Goal: Information Seeking & Learning: Learn about a topic

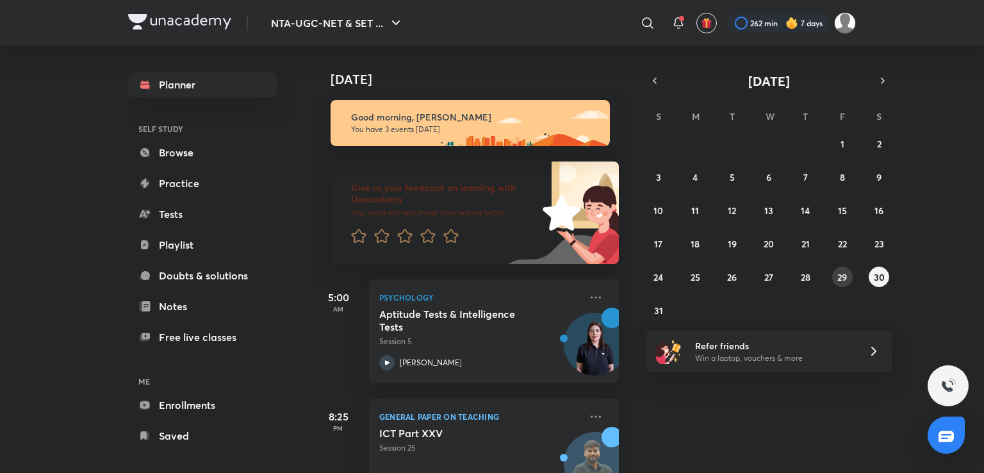
click at [838, 275] on abbr "29" at bounding box center [842, 277] width 10 height 12
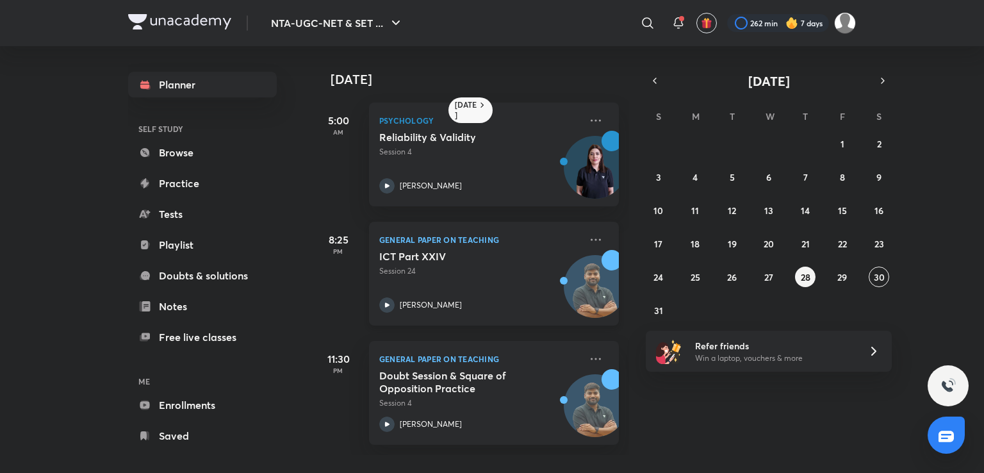
click at [475, 265] on p "Session 24" at bounding box center [479, 271] width 201 height 12
click at [881, 272] on abbr "30" at bounding box center [879, 277] width 11 height 12
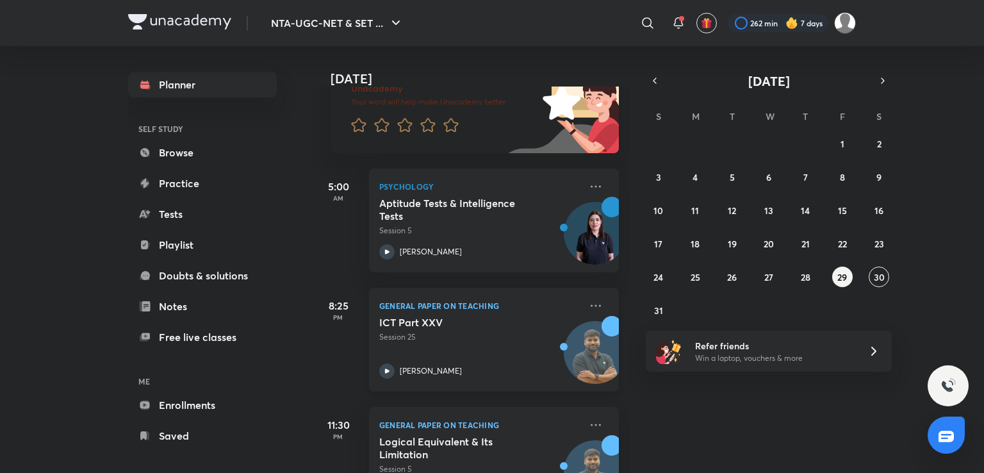
scroll to position [169, 0]
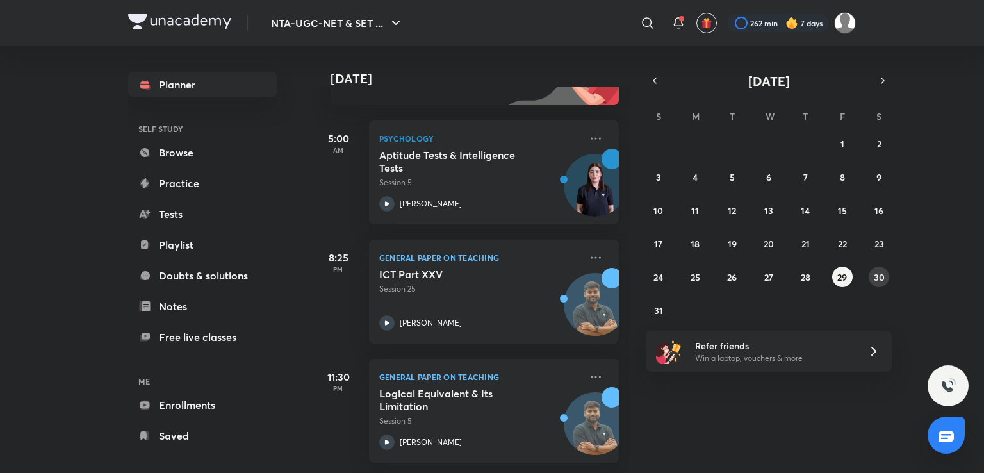
click at [873, 277] on button "30" at bounding box center [878, 276] width 20 height 20
click at [653, 308] on button "31" at bounding box center [658, 310] width 20 height 20
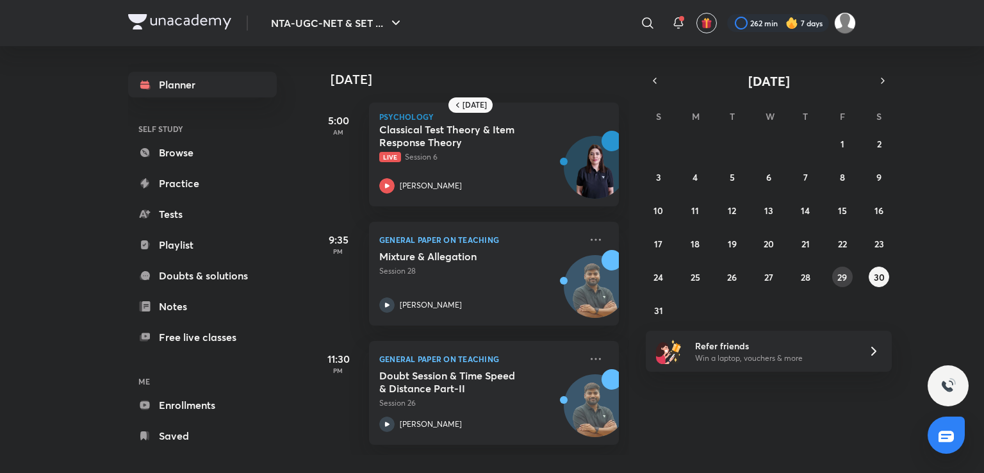
click at [845, 275] on abbr "29" at bounding box center [842, 277] width 10 height 12
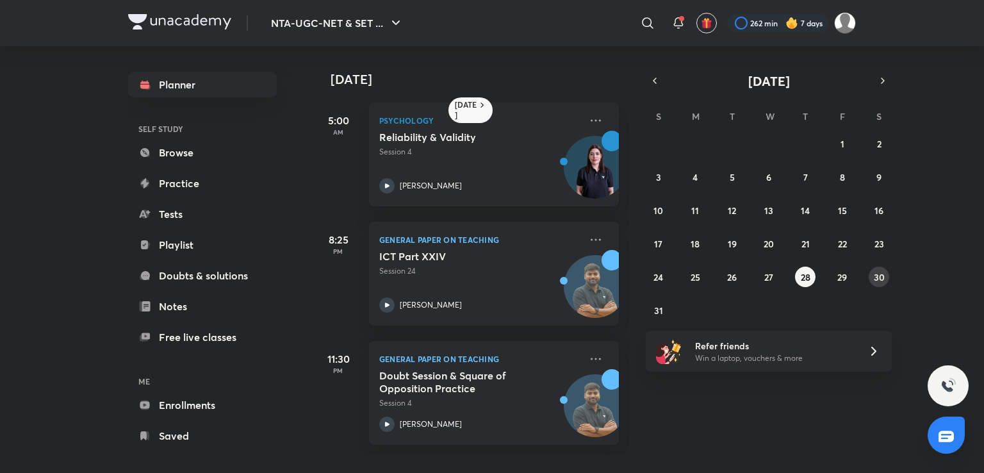
click at [875, 275] on abbr "30" at bounding box center [879, 277] width 11 height 12
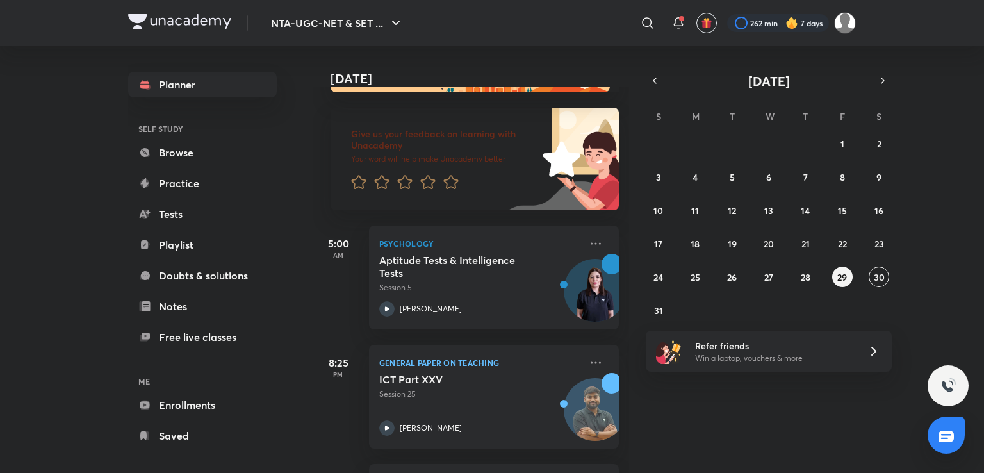
scroll to position [128, 0]
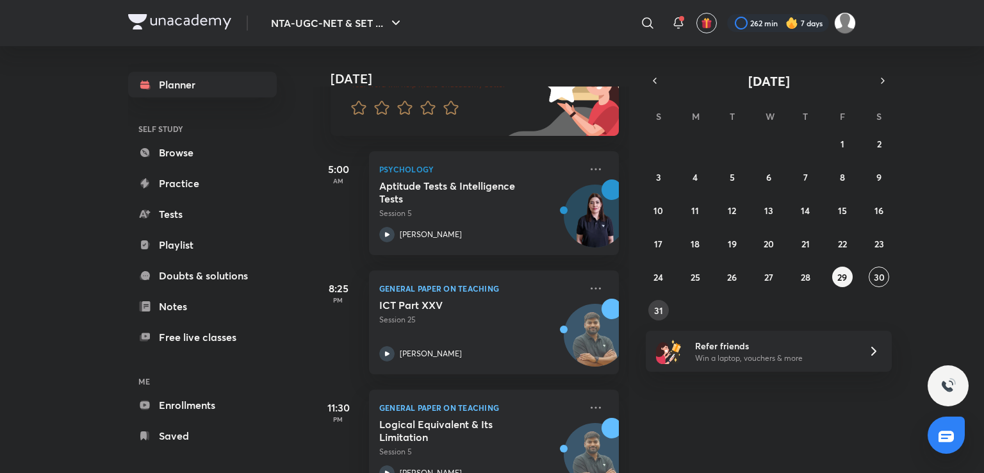
click at [665, 305] on button "31" at bounding box center [658, 310] width 20 height 20
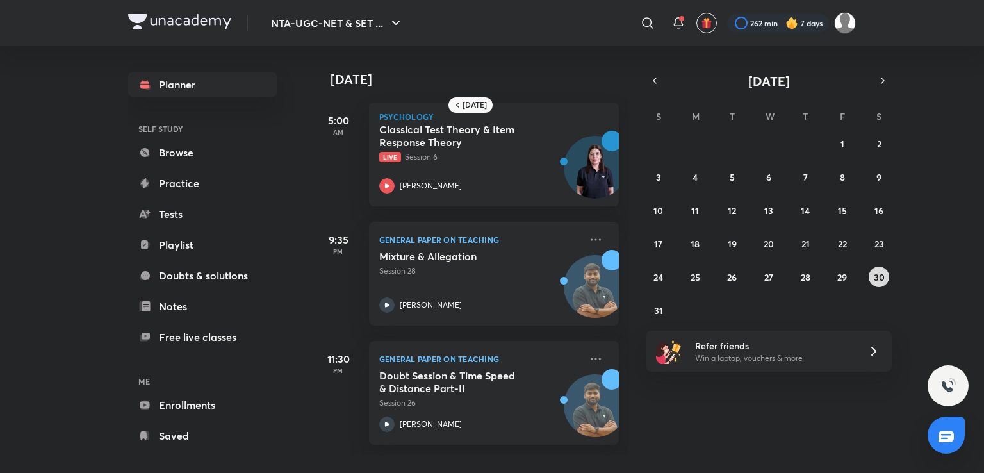
click at [883, 276] on abbr "30" at bounding box center [879, 277] width 11 height 12
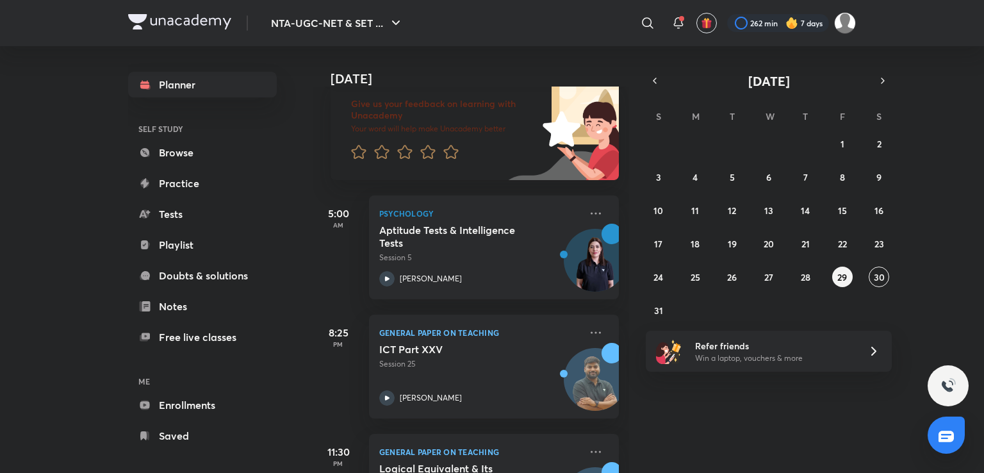
scroll to position [64, 0]
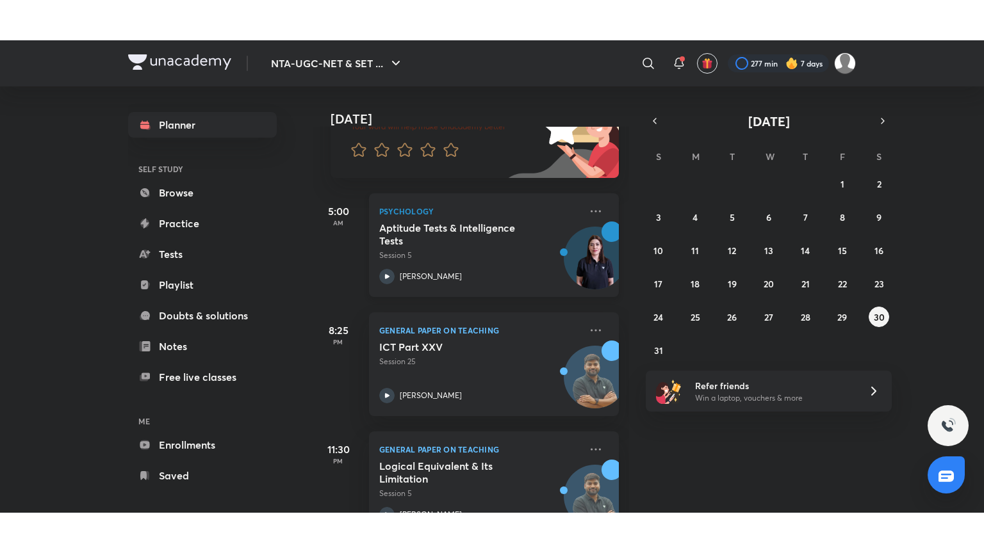
scroll to position [128, 0]
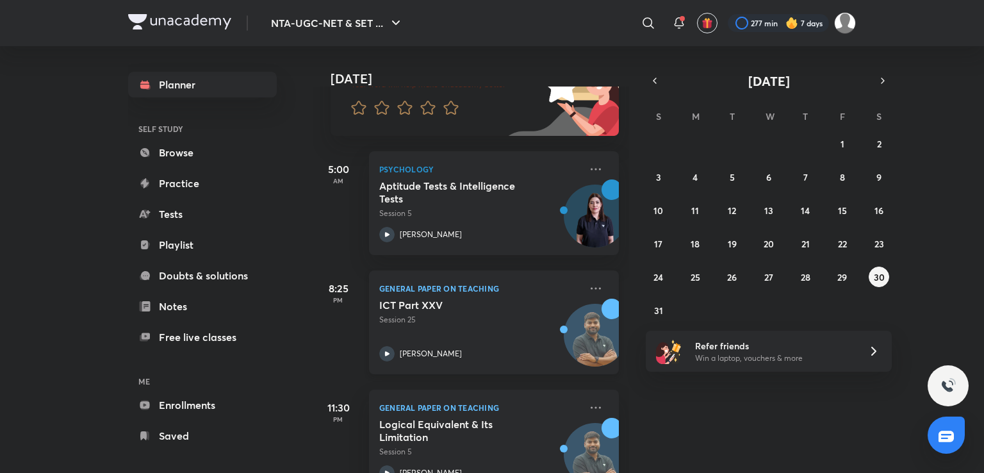
click at [480, 318] on p "Session 25" at bounding box center [479, 320] width 201 height 12
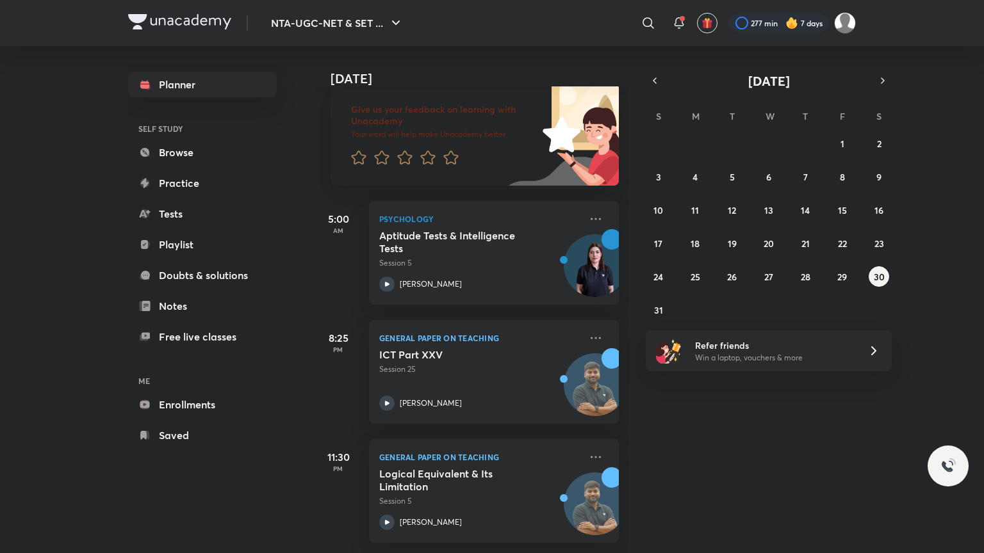
scroll to position [88, 0]
